Goal: Task Accomplishment & Management: Manage account settings

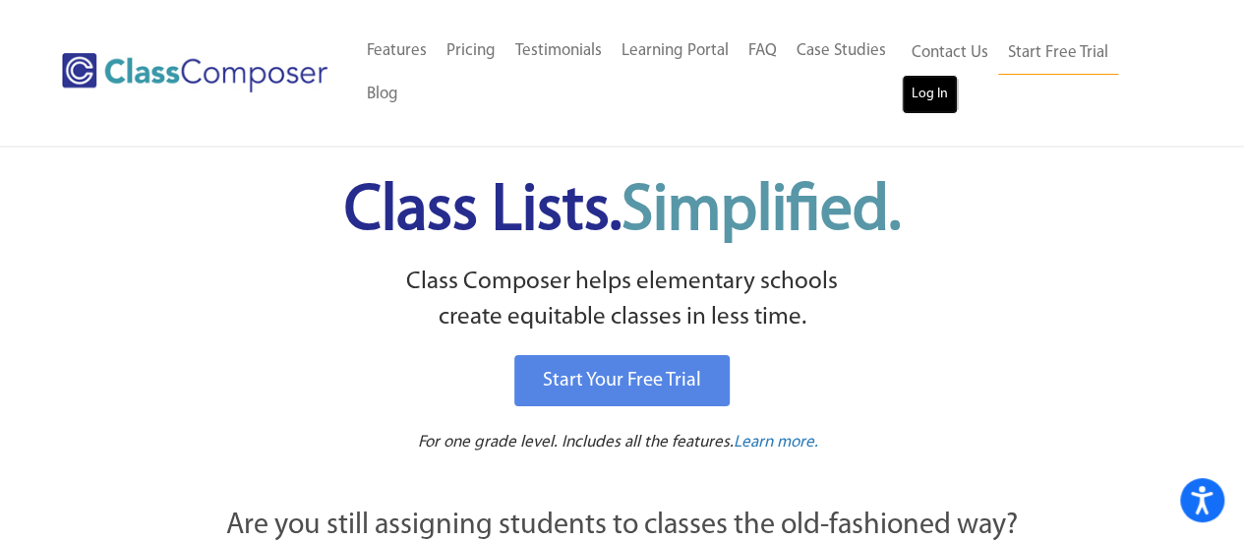
click at [936, 91] on link "Log In" at bounding box center [930, 94] width 56 height 39
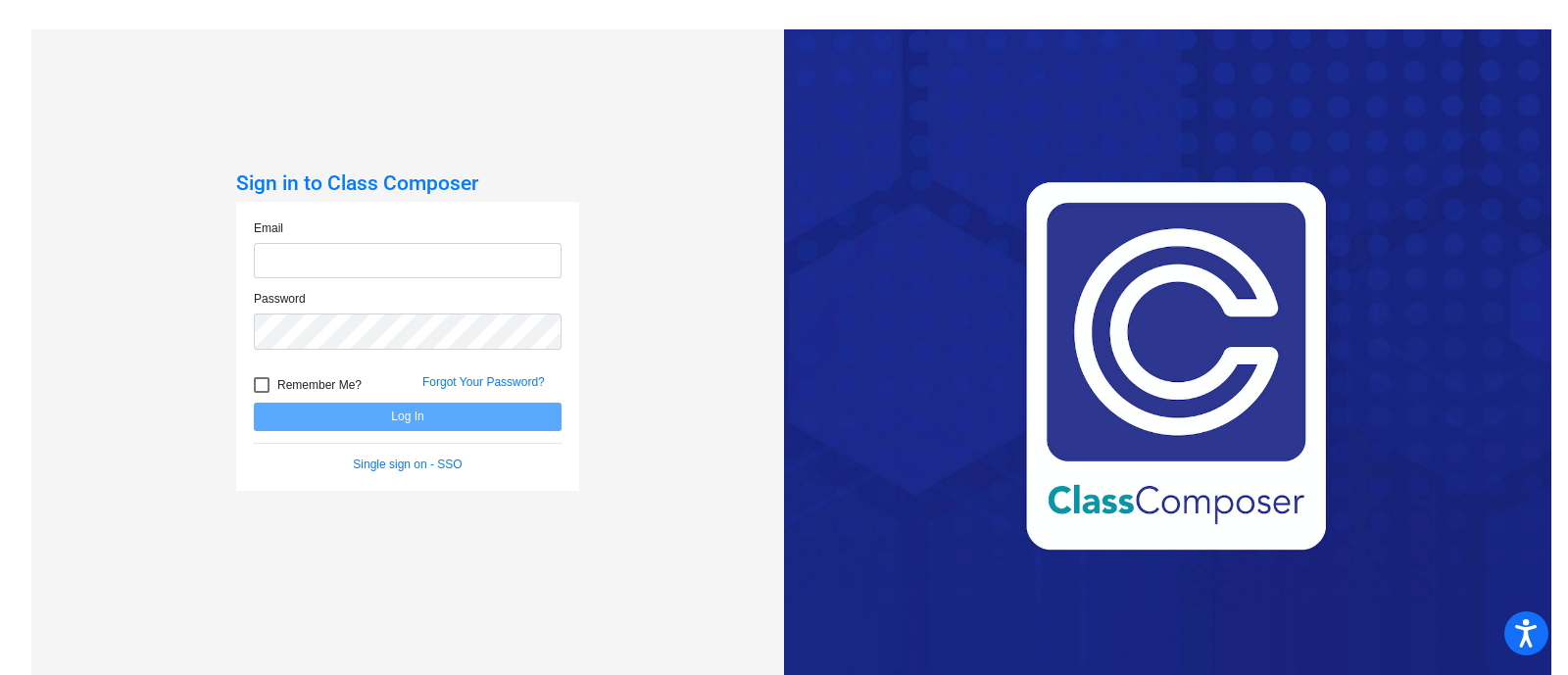
type input "kflanery@hart.k12.mi.us"
click at [422, 416] on button "Log In" at bounding box center [408, 417] width 308 height 29
